Goal: Participate in discussion: Engage in conversation with other users on a specific topic

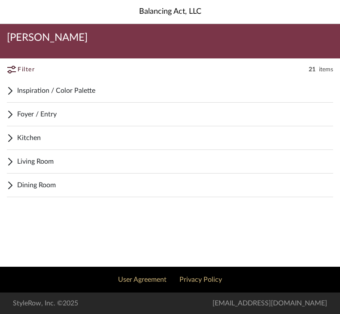
click at [15, 115] on div "Foyer / Entry" at bounding box center [170, 115] width 326 height 24
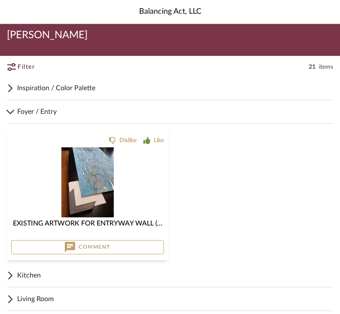
scroll to position [8, 0]
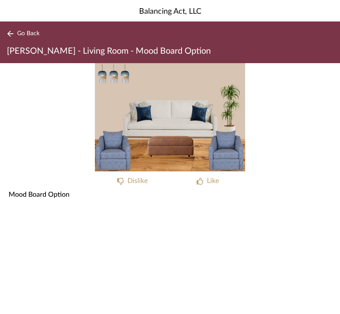
click at [41, 110] on div "0" at bounding box center [170, 117] width 340 height 108
click at [21, 35] on span "Go Back" at bounding box center [28, 33] width 22 height 7
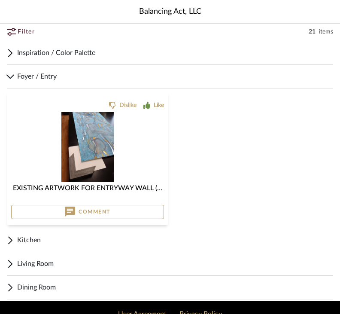
scroll to position [45, 0]
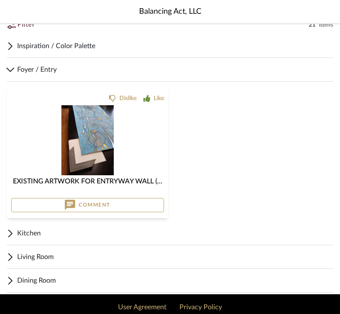
click at [27, 235] on span "Kitchen" at bounding box center [175, 233] width 316 height 10
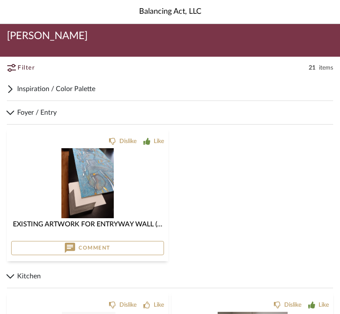
scroll to position [0, 0]
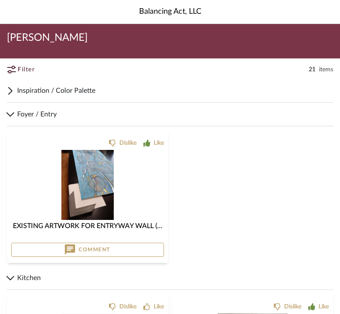
click at [24, 87] on span "Inspiration / Color Palette" at bounding box center [175, 90] width 316 height 10
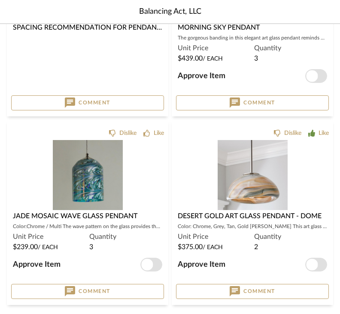
scroll to position [702, 0]
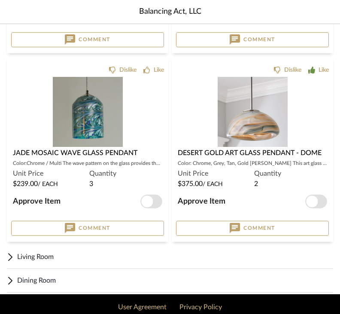
click at [15, 253] on div "Living Room" at bounding box center [170, 257] width 326 height 24
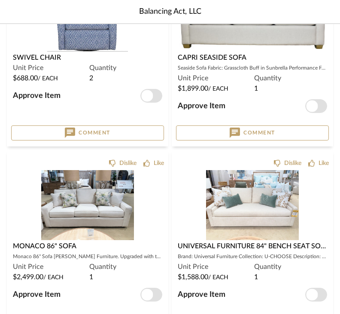
scroll to position [1201, 0]
click at [43, 247] on img at bounding box center [87, 282] width 93 height 70
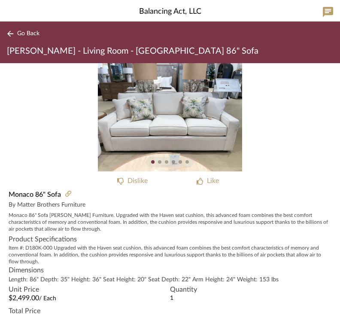
scroll to position [1239, 0]
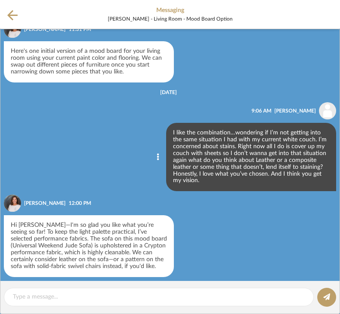
scroll to position [28, 0]
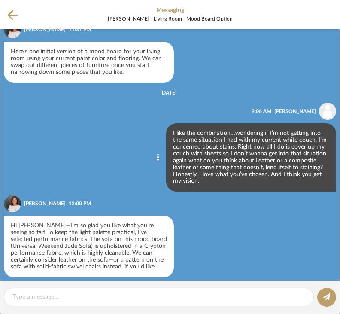
click at [12, 19] on icon at bounding box center [12, 15] width 10 height 10
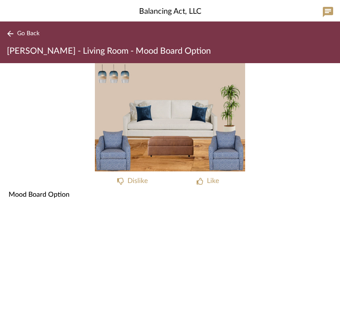
click at [198, 185] on div "Like" at bounding box center [207, 181] width 69 height 10
click at [18, 29] on button "Go Back" at bounding box center [25, 33] width 36 height 11
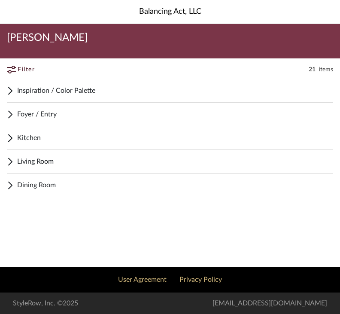
click at [24, 182] on span "Dining Room" at bounding box center [175, 185] width 316 height 10
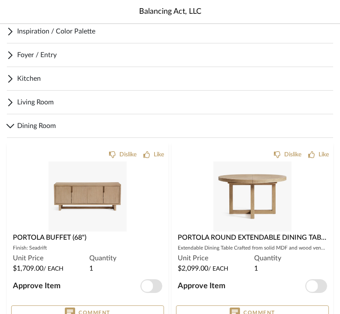
scroll to position [59, 0]
click at [226, 186] on img at bounding box center [252, 196] width 78 height 70
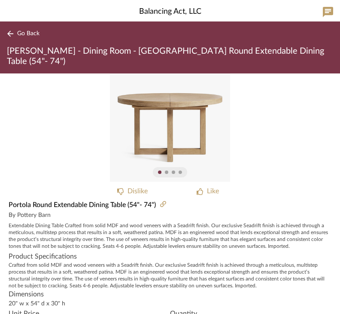
click at [210, 200] on div "Portola Round Extendable Dining Table (54"- 74")" at bounding box center [170, 205] width 340 height 10
click at [204, 186] on div "Like" at bounding box center [207, 191] width 69 height 10
click at [20, 30] on span "Go Back" at bounding box center [28, 33] width 22 height 7
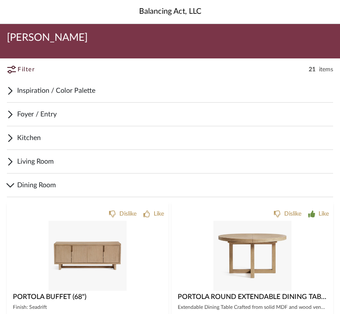
scroll to position [87, 0]
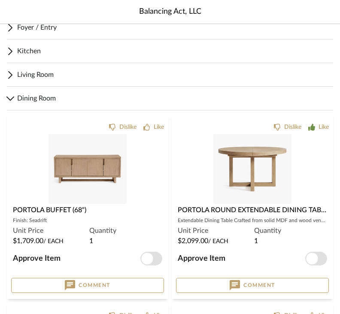
click at [64, 158] on img "0" at bounding box center [88, 169] width 78 height 70
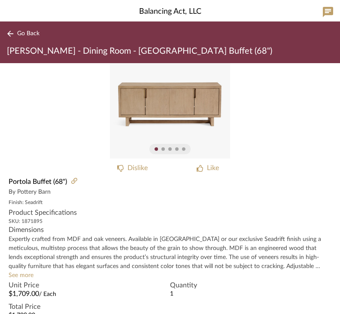
scroll to position [14, 0]
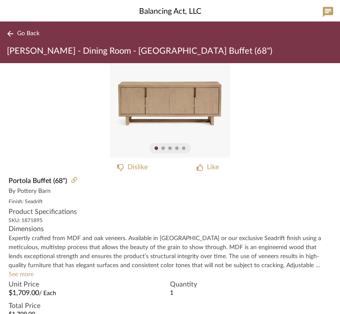
click at [143, 106] on img "0" at bounding box center [170, 103] width 120 height 108
click at [135, 100] on img "0" at bounding box center [170, 103] width 120 height 108
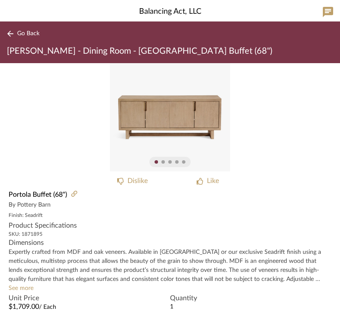
scroll to position [0, 0]
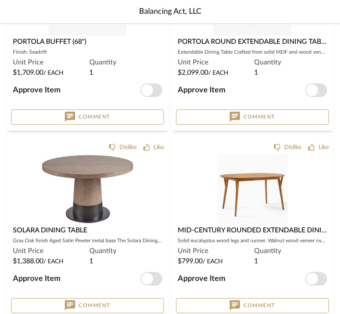
scroll to position [285, 0]
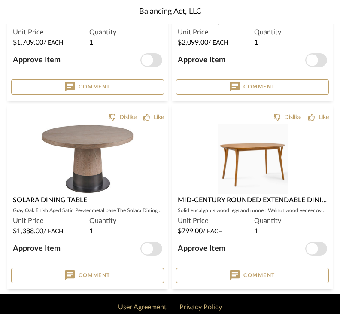
click at [12, 126] on div "0" at bounding box center [87, 159] width 153 height 70
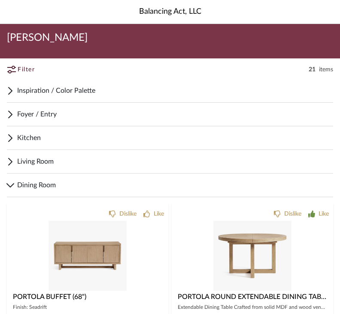
scroll to position [313, 0]
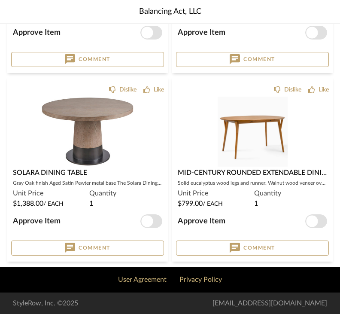
click at [205, 173] on div at bounding box center [252, 208] width 153 height 70
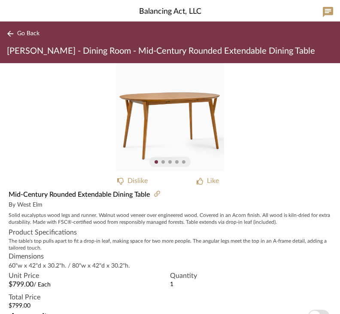
click at [34, 141] on div "0" at bounding box center [170, 117] width 340 height 108
click at [113, 143] on div "0" at bounding box center [170, 117] width 340 height 108
click at [205, 179] on div "Like" at bounding box center [207, 181] width 69 height 10
click at [23, 33] on span "Go Back" at bounding box center [28, 33] width 22 height 7
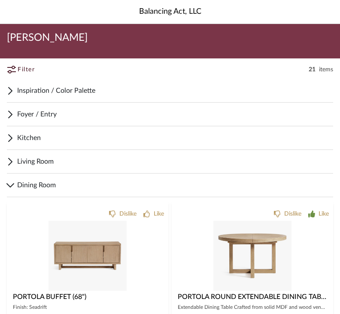
scroll to position [313, 0]
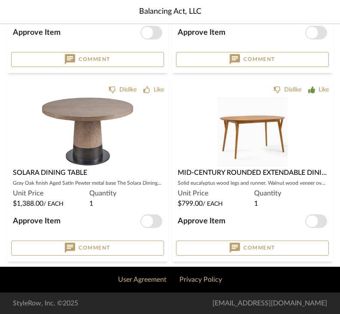
click at [32, 136] on div "0" at bounding box center [87, 132] width 153 height 70
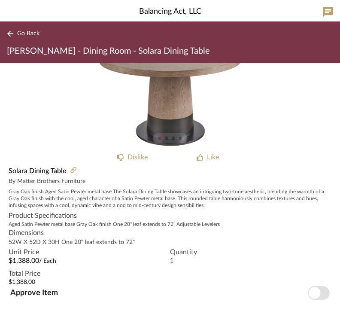
scroll to position [23, 0]
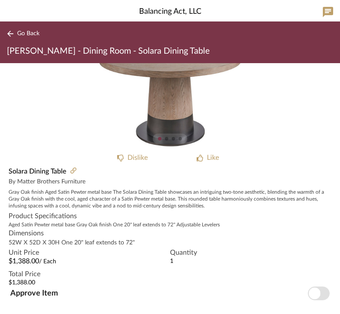
click at [32, 139] on div at bounding box center [170, 139] width 340 height 10
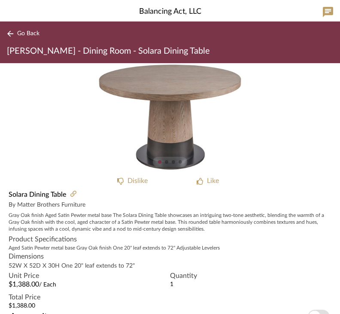
scroll to position [0, 0]
click at [17, 30] on span "Go Back" at bounding box center [28, 33] width 22 height 7
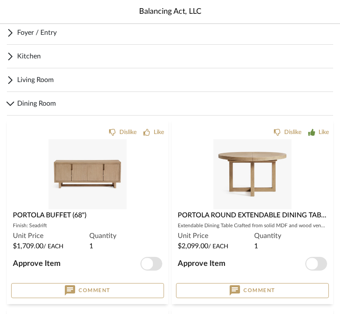
scroll to position [82, 0]
click at [17, 75] on span "Living Room" at bounding box center [175, 80] width 316 height 10
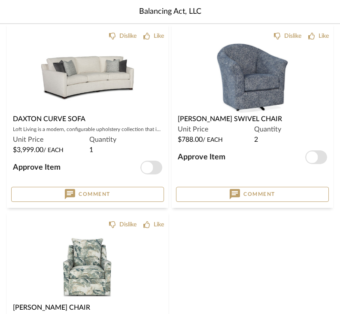
scroll to position [714, 0]
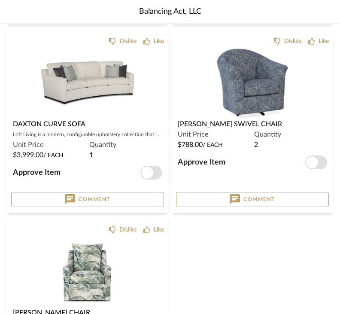
click at [16, 271] on div "0" at bounding box center [87, 272] width 153 height 70
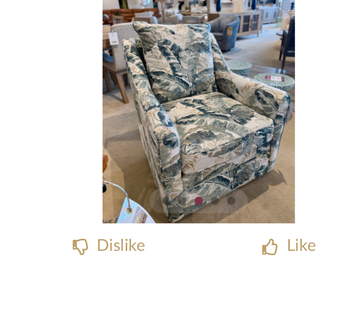
click at [12, 73] on div "2" at bounding box center [170, 117] width 340 height 108
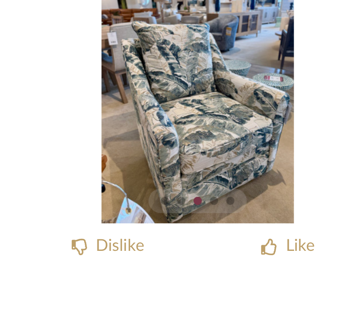
click at [173, 176] on div "Like" at bounding box center [207, 181] width 69 height 10
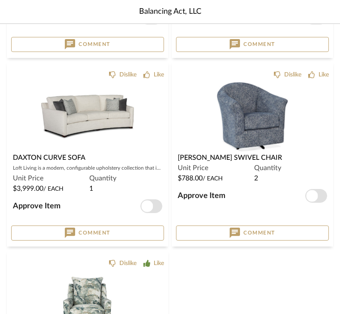
scroll to position [681, 0]
click at [314, 75] on icon at bounding box center [311, 74] width 6 height 7
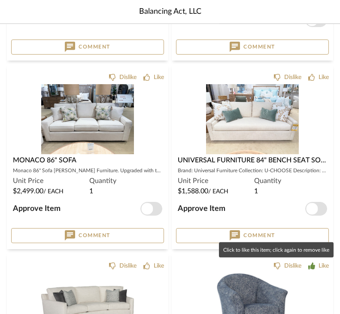
scroll to position [490, 0]
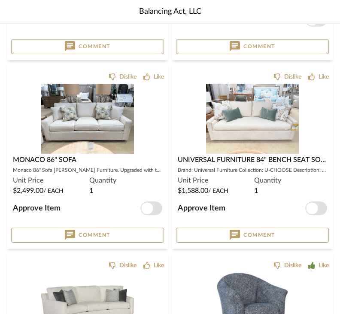
click at [21, 283] on div "0" at bounding box center [87, 307] width 153 height 70
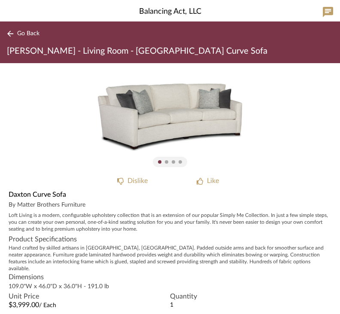
click at [204, 181] on div "Like" at bounding box center [207, 181] width 69 height 10
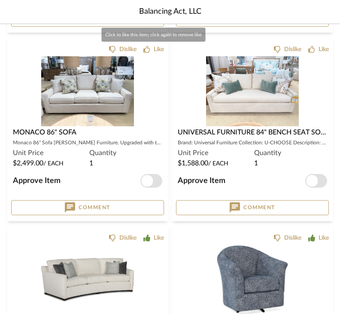
click at [149, 52] on icon at bounding box center [146, 49] width 7 height 7
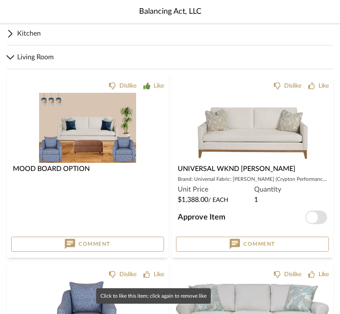
scroll to position [104, 0]
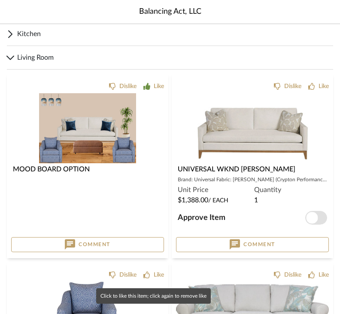
click at [315, 82] on div "Like" at bounding box center [318, 86] width 21 height 9
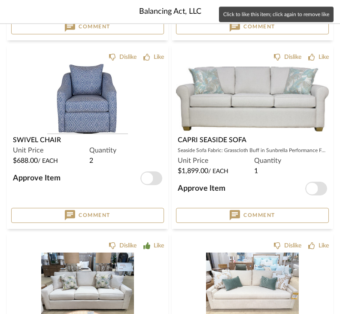
scroll to position [321, 0]
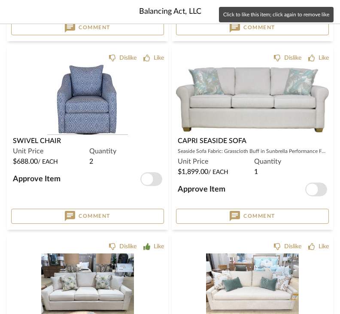
click at [147, 60] on icon at bounding box center [146, 58] width 7 height 7
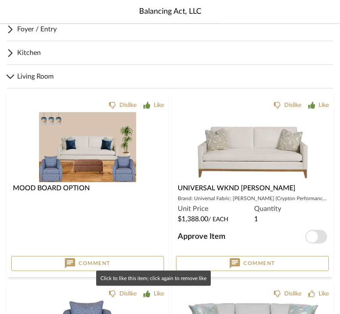
scroll to position [85, 0]
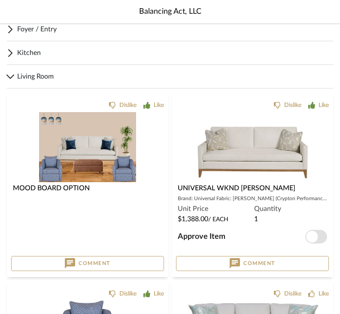
click at [15, 53] on div "Kitchen" at bounding box center [170, 53] width 326 height 24
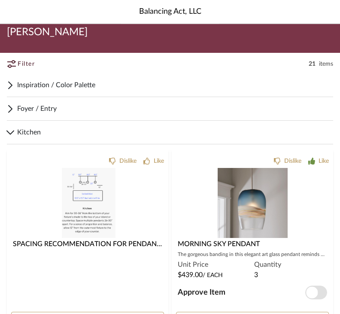
scroll to position [0, 0]
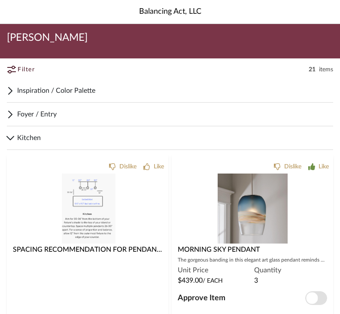
click at [15, 114] on div "Foyer / Entry" at bounding box center [170, 115] width 326 height 24
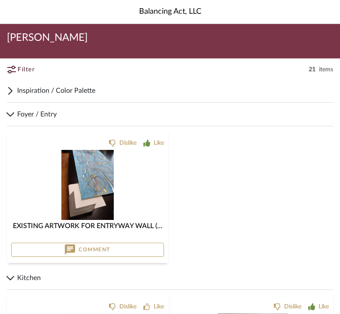
click at [82, 186] on img at bounding box center [87, 185] width 52 height 70
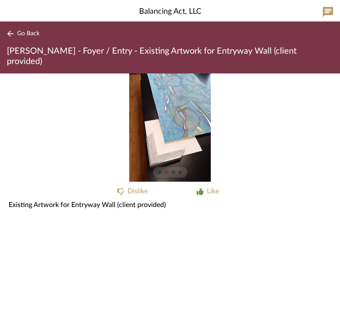
click at [20, 32] on span "Go Back" at bounding box center [28, 33] width 22 height 7
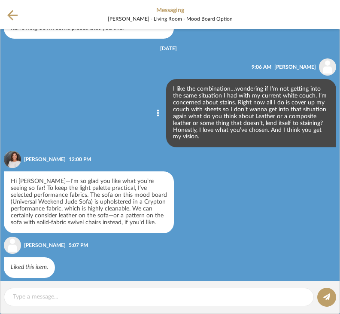
scroll to position [72, 0]
click at [12, 20] on icon at bounding box center [12, 15] width 10 height 11
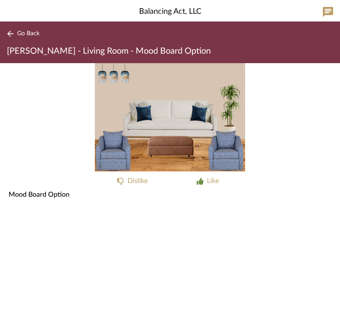
click at [15, 35] on button "Go Back" at bounding box center [25, 33] width 36 height 11
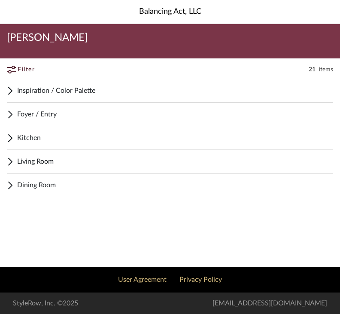
click at [20, 182] on span "Dining Room" at bounding box center [175, 185] width 316 height 10
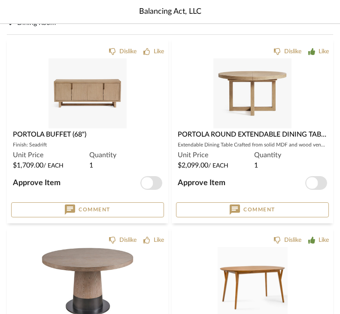
scroll to position [162, 0]
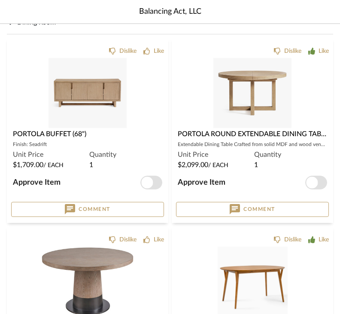
click at [124, 205] on button "Comment" at bounding box center [87, 209] width 153 height 15
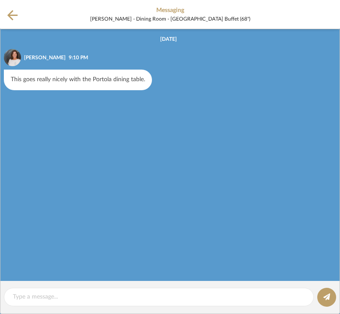
click at [36, 290] on div at bounding box center [159, 297] width 310 height 18
click at [24, 293] on textarea at bounding box center [159, 296] width 292 height 9
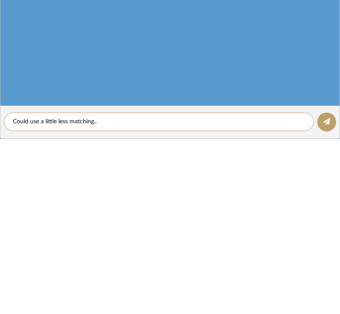
type textarea "Could use a little less matching.."
click at [327, 293] on icon at bounding box center [326, 296] width 7 height 7
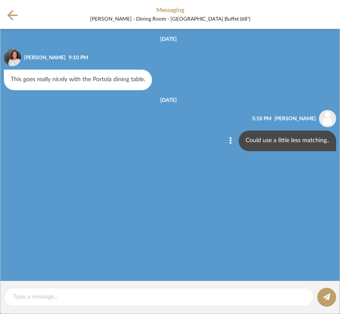
click at [15, 18] on icon at bounding box center [12, 15] width 10 height 11
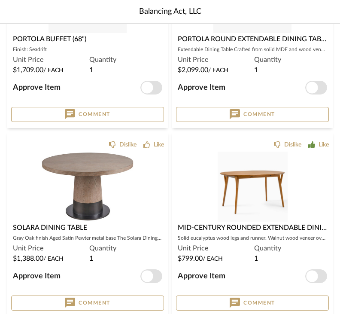
scroll to position [258, 0]
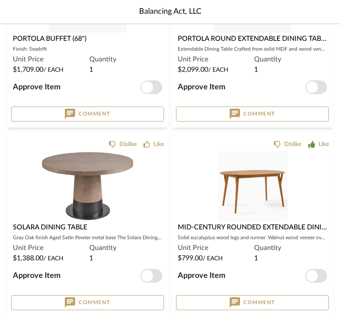
click at [40, 301] on button "Comment" at bounding box center [87, 302] width 153 height 15
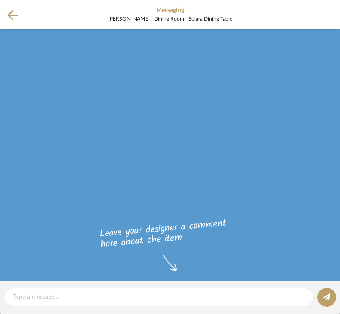
click at [31, 289] on div at bounding box center [159, 297] width 310 height 18
click at [22, 297] on textarea at bounding box center [159, 296] width 292 height 9
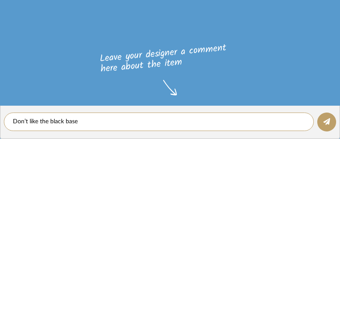
type textarea "Don’t like the black base"
click at [329, 293] on icon at bounding box center [326, 296] width 7 height 7
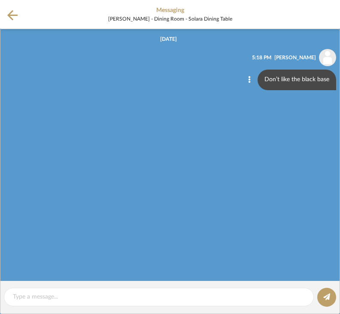
click at [16, 16] on icon at bounding box center [12, 15] width 10 height 11
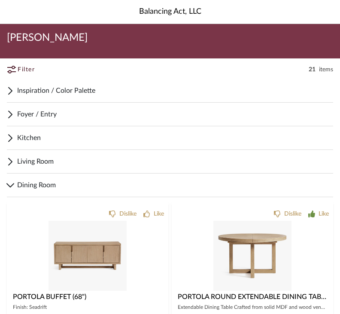
scroll to position [286, 0]
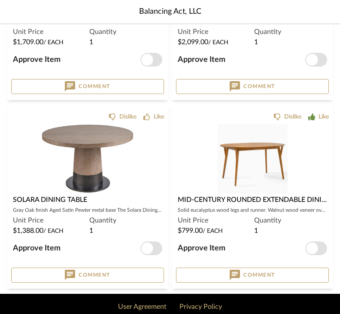
click at [265, 277] on span "Comment" at bounding box center [259, 274] width 32 height 7
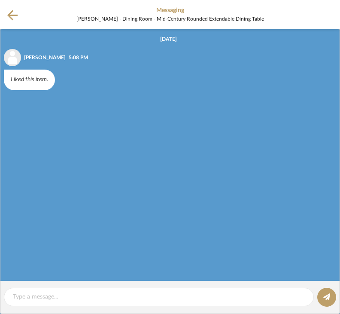
click at [186, 301] on textarea at bounding box center [159, 296] width 292 height 9
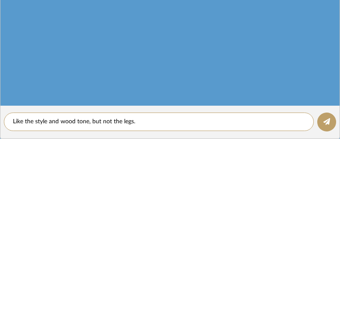
type textarea "Like the style and wood tone, but not the legs."
click at [326, 294] on fa-icon at bounding box center [326, 297] width 7 height 7
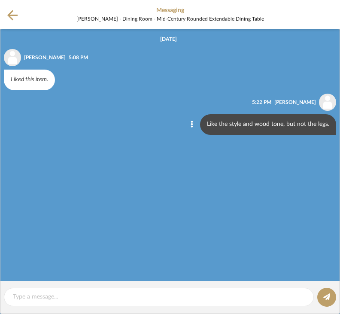
click at [9, 20] on icon at bounding box center [12, 15] width 10 height 11
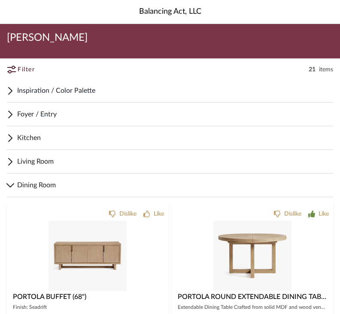
click at [21, 164] on span "Living Room" at bounding box center [175, 161] width 316 height 10
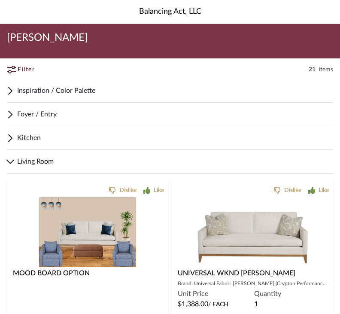
click at [11, 119] on div "Foyer / Entry" at bounding box center [170, 115] width 326 height 24
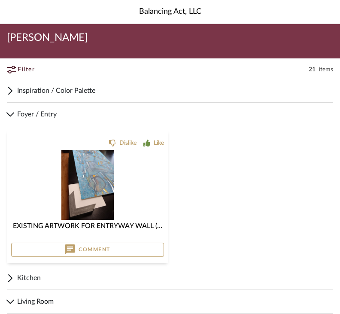
click at [15, 96] on div "Inspiration / Color Palette" at bounding box center [170, 91] width 326 height 24
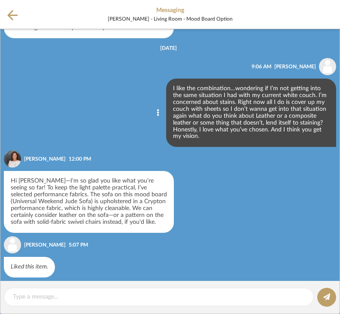
scroll to position [72, 0]
